Goal: Task Accomplishment & Management: Complete application form

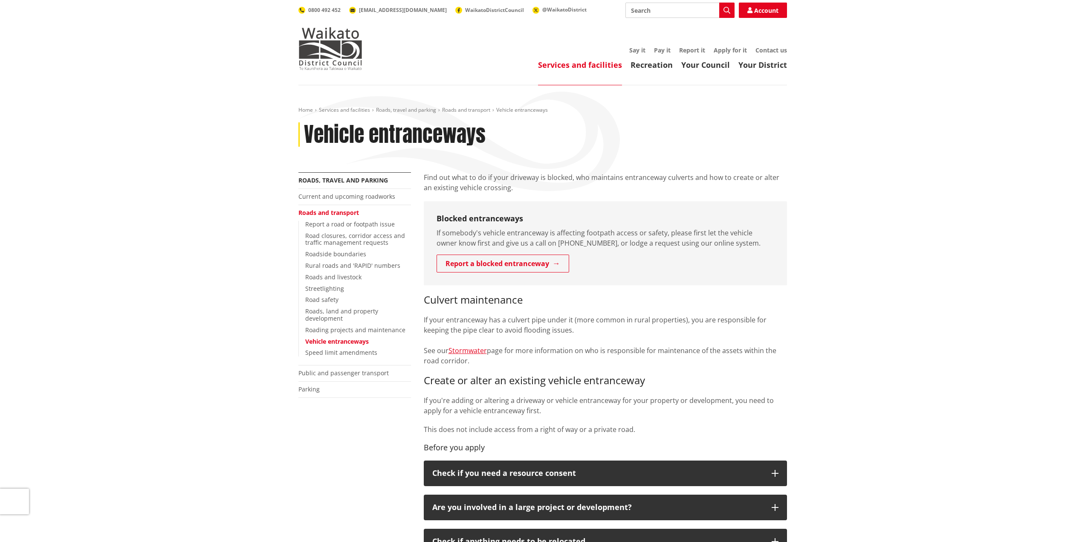
click at [663, 358] on p "If your entranceway has a culvert pipe under it (more common in rural propertie…" at bounding box center [605, 340] width 363 height 51
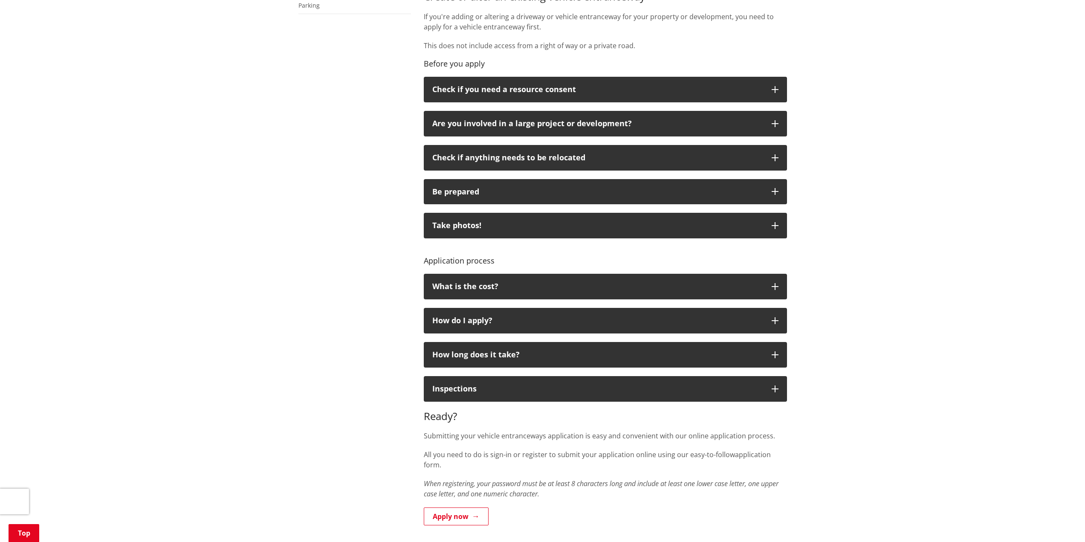
scroll to position [512, 0]
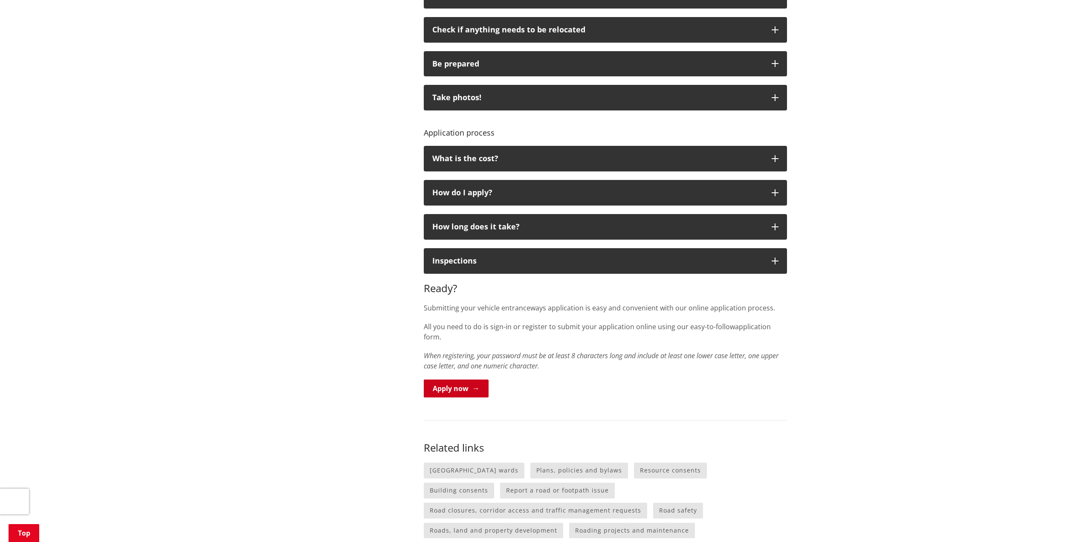
click at [454, 381] on link "Apply now" at bounding box center [456, 388] width 65 height 18
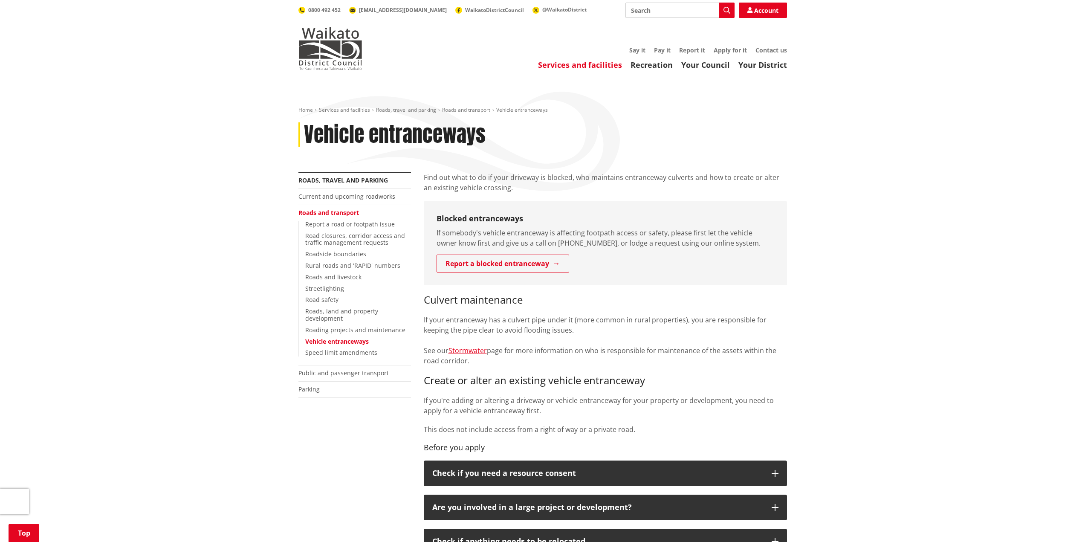
scroll to position [513, 0]
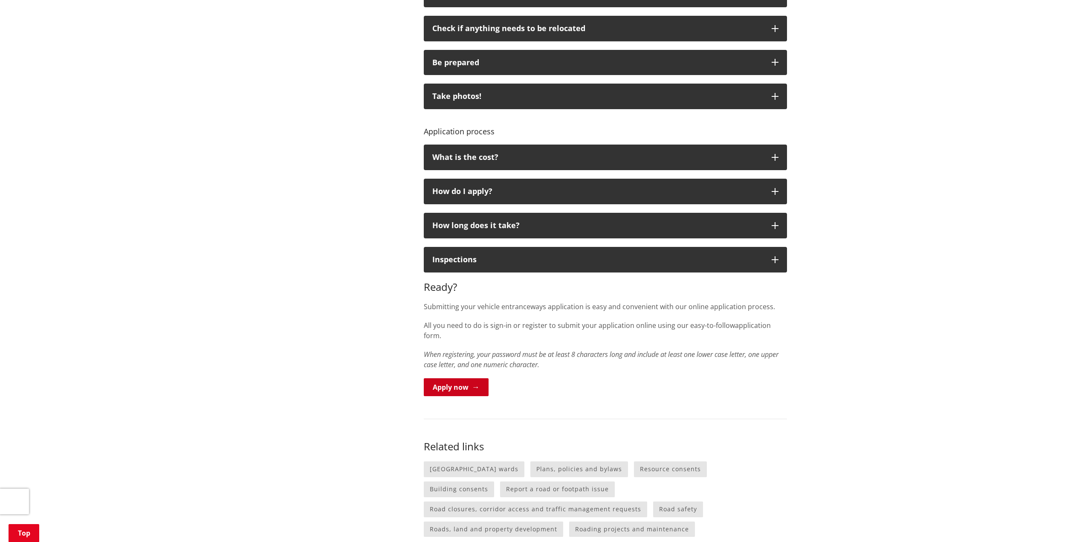
click at [458, 384] on link "Apply now" at bounding box center [456, 387] width 65 height 18
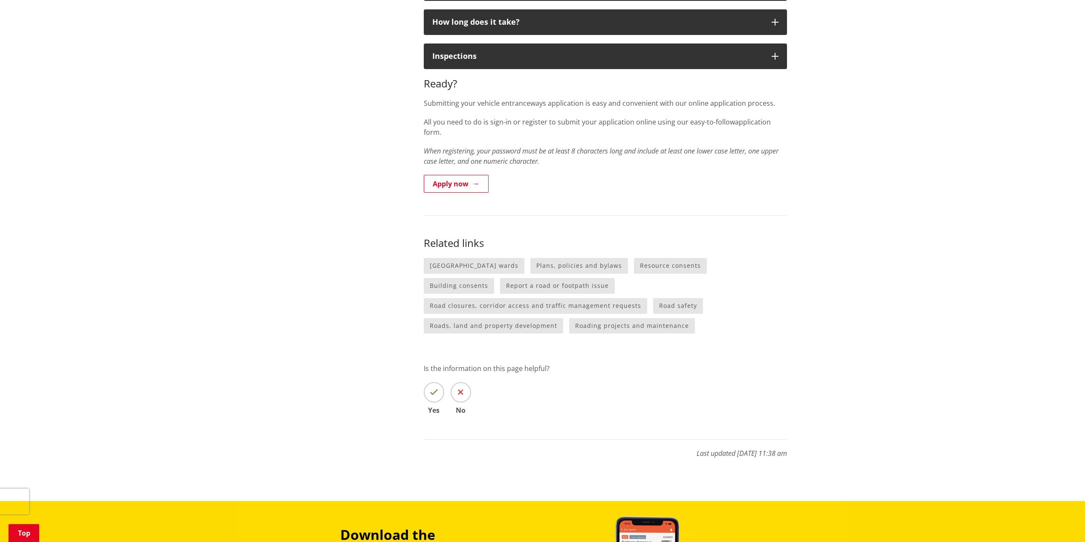
scroll to position [810, 0]
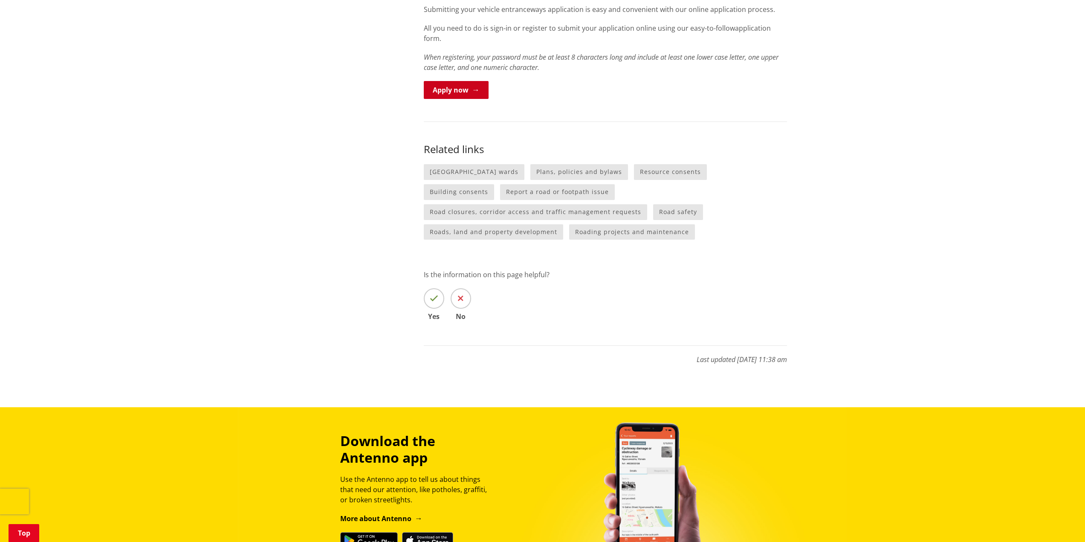
click at [455, 81] on link "Apply now" at bounding box center [456, 90] width 65 height 18
